Goal: Task Accomplishment & Management: Complete application form

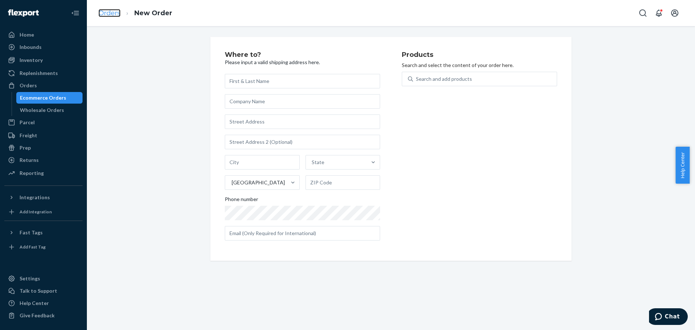
click at [115, 10] on link "Orders" at bounding box center [109, 13] width 22 height 8
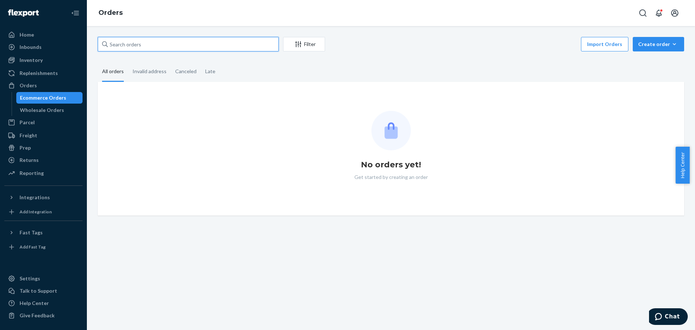
click at [180, 39] on input "text" at bounding box center [188, 44] width 181 height 14
paste input "113-2914328-0273042"
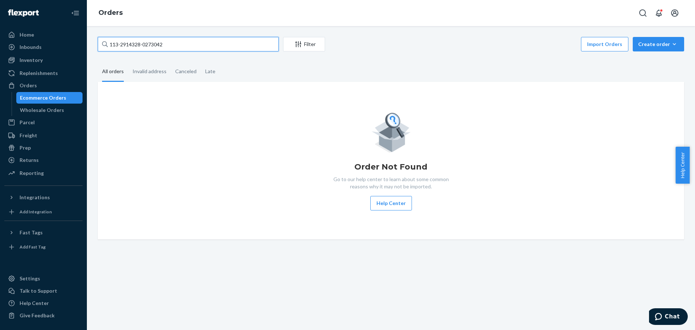
type input "113-2914328-0273042"
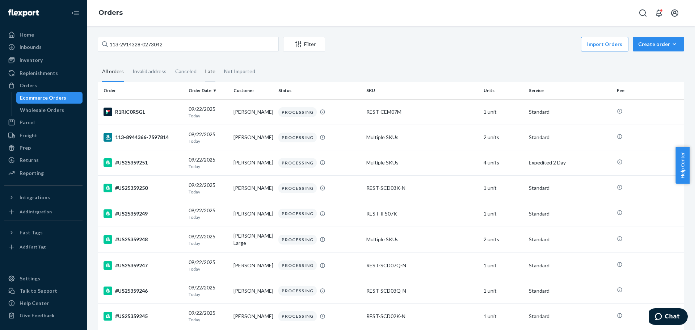
drag, startPoint x: 240, startPoint y: 72, endPoint x: 215, endPoint y: 77, distance: 25.4
click at [239, 72] on div "Not Imported" at bounding box center [239, 71] width 31 height 19
click at [220, 62] on input "Not Imported" at bounding box center [220, 62] width 0 height 0
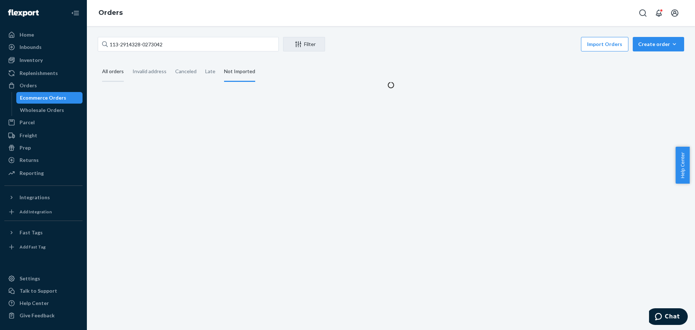
click at [109, 71] on div "All orders" at bounding box center [113, 72] width 22 height 20
click at [98, 62] on input "All orders" at bounding box center [98, 62] width 0 height 0
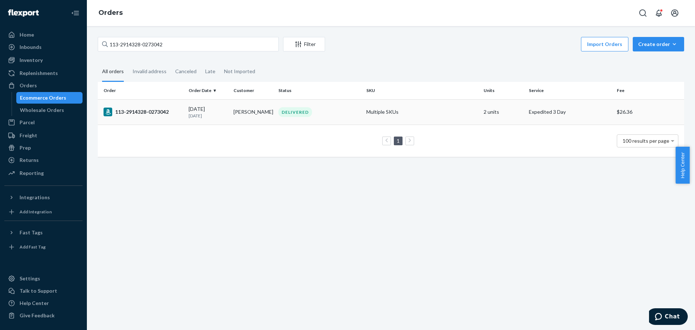
click at [134, 112] on div "113-2914328-0273042" at bounding box center [143, 112] width 79 height 9
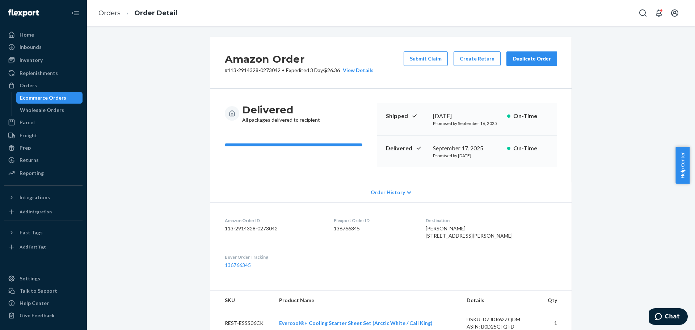
click at [139, 68] on div "Amazon Order # 113-2914328-0273042 • Expedited 3 Day / $26.36 View Details Subm…" at bounding box center [390, 294] width 597 height 514
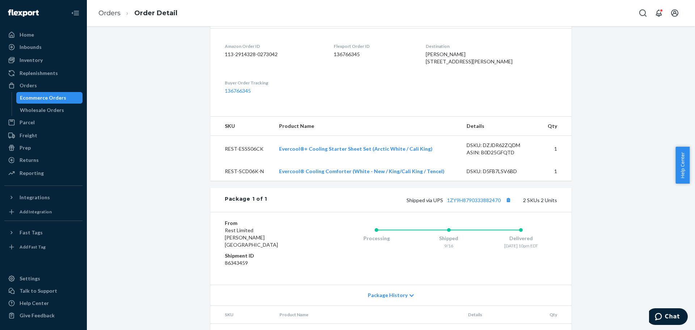
scroll to position [229, 0]
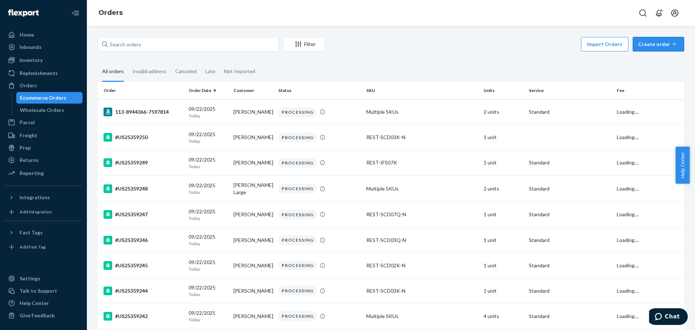
click at [651, 39] on button "Create order Ecommerce order Removal order" at bounding box center [658, 44] width 51 height 14
click at [640, 63] on span "Ecommerce order" at bounding box center [662, 61] width 45 height 5
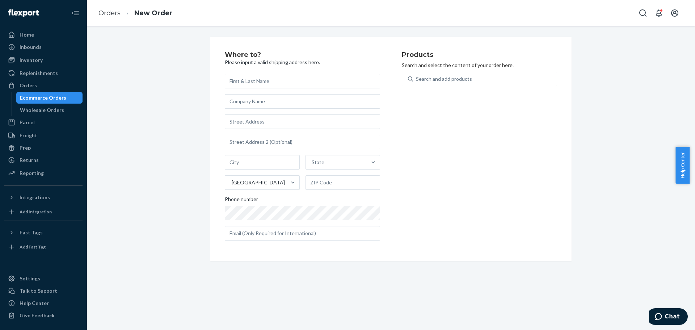
click at [299, 81] on input "text" at bounding box center [302, 81] width 155 height 14
type input "[PERSON_NAME]"
paste input "7292 E Wesley Ave, Denver, CO 80224"
click at [280, 126] on input "7292 E Wesley Ave, Denver, CO 80224" at bounding box center [302, 121] width 155 height 14
type input "7292 E Wesley Ave"
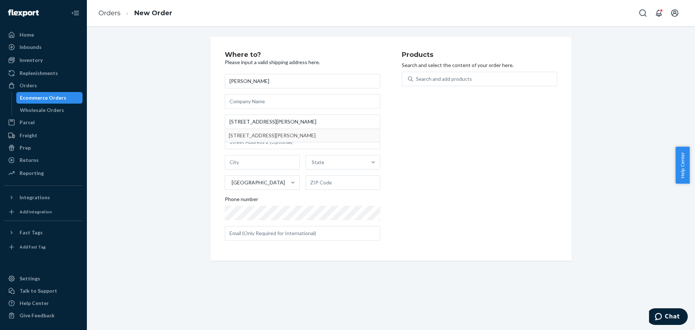
type input "Denver"
type input "80224"
click at [429, 88] on div "Search and add products" at bounding box center [479, 83] width 155 height 23
paste input "REST-CEM07M"
click at [436, 83] on div "Search and add products REST-CEM07M" at bounding box center [485, 78] width 144 height 13
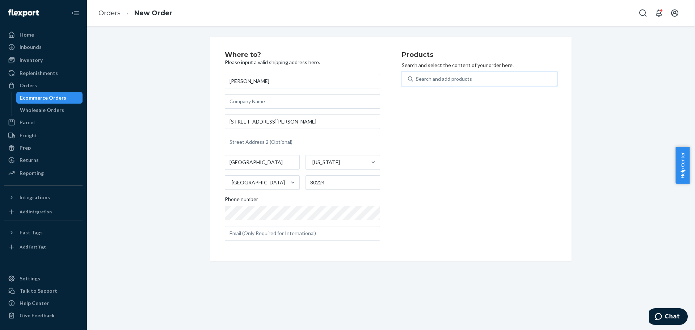
click at [417, 83] on input "REST-CEM07M" at bounding box center [416, 78] width 1 height 7
type input "REST-CEM07M"
click at [504, 91] on div "Evercool® Eye Mask (Midnight) REST - CEM07M 139 available" at bounding box center [479, 99] width 152 height 21
click at [451, 83] on input "REST-CEM07M" at bounding box center [433, 78] width 35 height 7
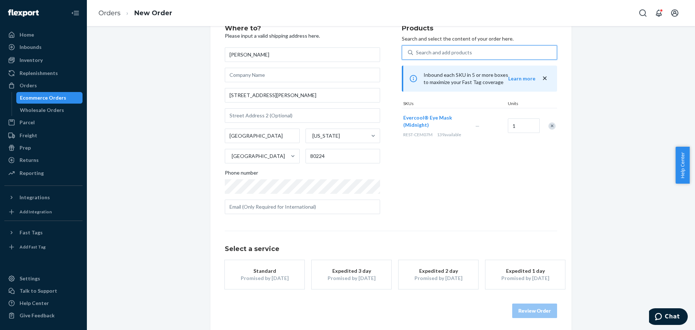
scroll to position [29, 0]
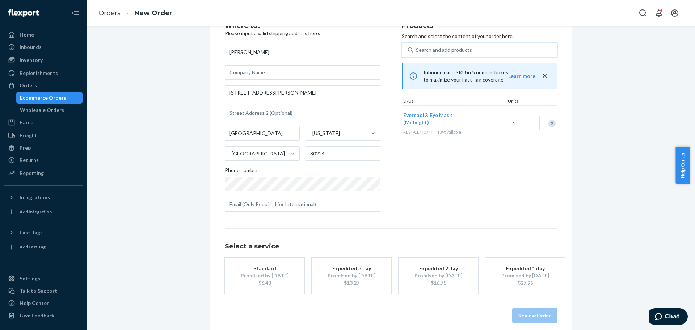
click at [279, 260] on button "Standard Promised by Oct 1, 2025 $6.43" at bounding box center [265, 275] width 80 height 36
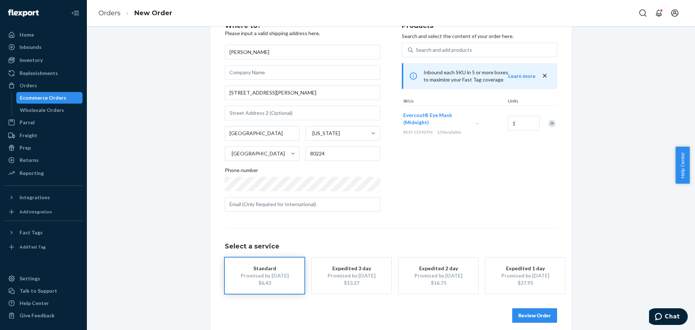
click at [530, 315] on button "Review Order" at bounding box center [534, 315] width 45 height 14
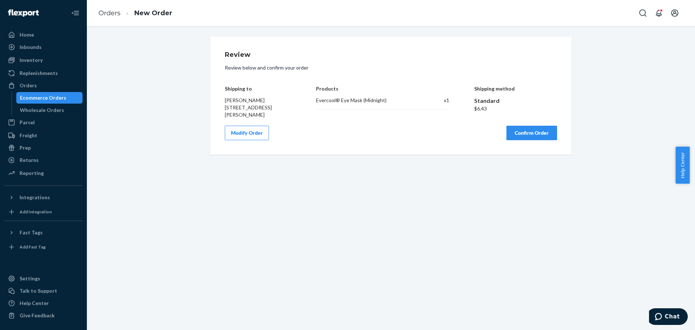
drag, startPoint x: 524, startPoint y: 132, endPoint x: 517, endPoint y: 145, distance: 15.1
click at [525, 132] on button "Confirm Order" at bounding box center [531, 133] width 51 height 14
